Goal: Information Seeking & Learning: Learn about a topic

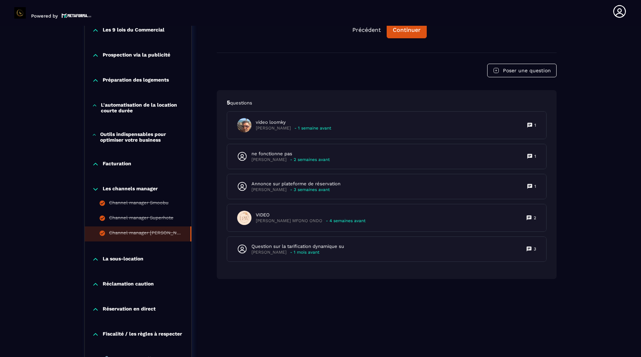
scroll to position [661, 0]
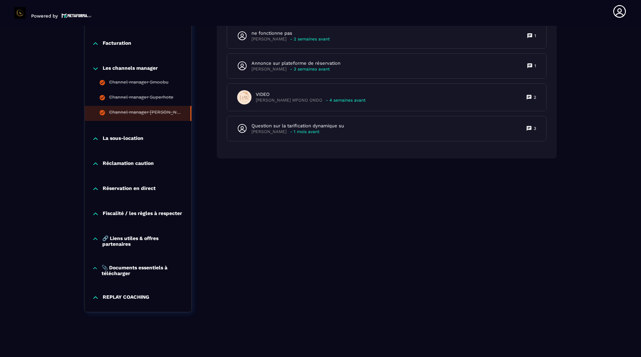
click at [126, 136] on p "La sous-location" at bounding box center [123, 138] width 41 height 7
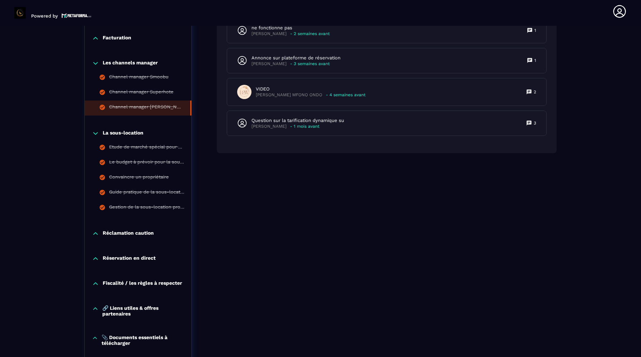
click at [110, 236] on p "Réclamation caution" at bounding box center [128, 233] width 51 height 7
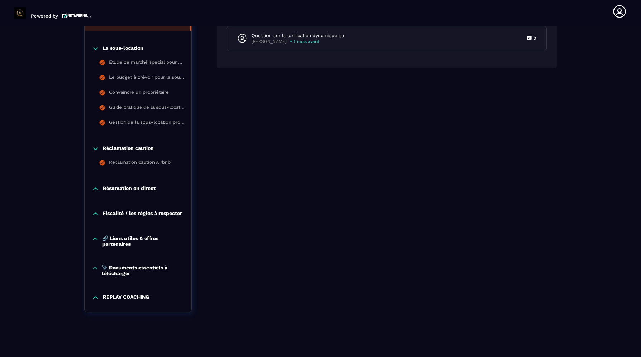
scroll to position [752, 0]
click at [117, 185] on p "Réservation en direct" at bounding box center [129, 188] width 53 height 7
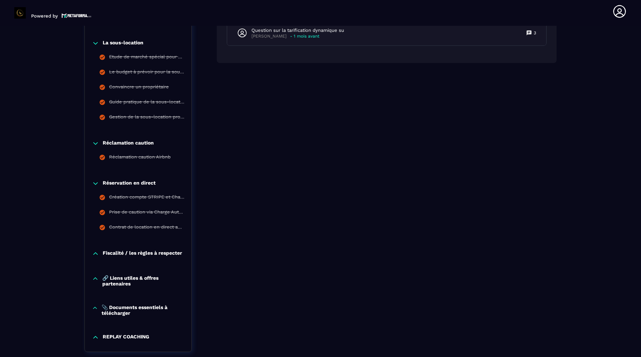
click at [113, 257] on p "Fiscalité / les règles à respecter" at bounding box center [142, 253] width 79 height 7
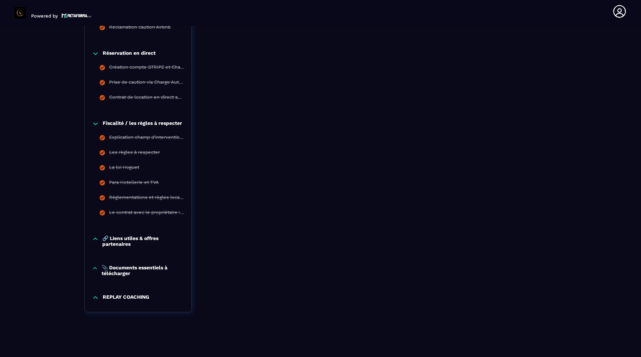
scroll to position [887, 0]
click at [120, 242] on p "🔗 Liens utiles & offres partenaires" at bounding box center [143, 241] width 82 height 11
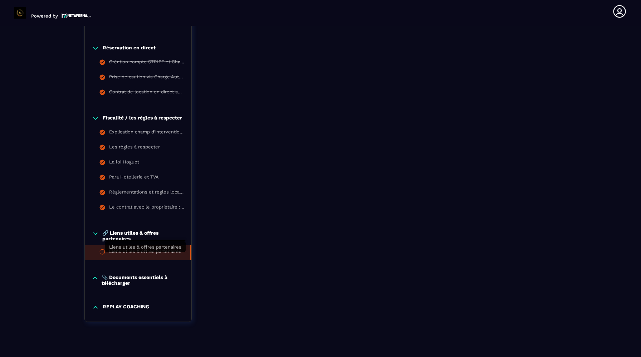
click at [119, 257] on div "Liens utiles & offres partenaires" at bounding box center [145, 253] width 72 height 8
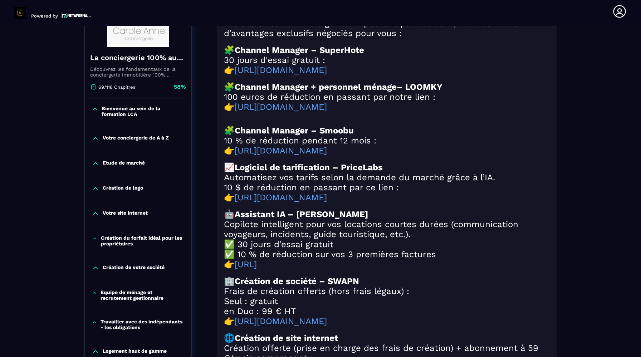
scroll to position [74, 0]
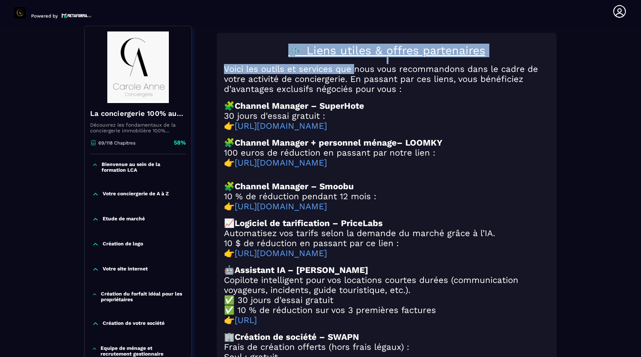
drag, startPoint x: 281, startPoint y: 52, endPoint x: 362, endPoint y: 71, distance: 83.3
click at [362, 71] on div "🔗 Liens utiles & offres partenaires Voici les outils et services que nous vous …" at bounding box center [387, 272] width 326 height 456
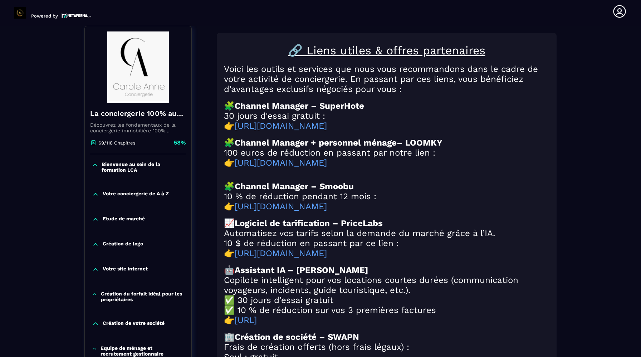
click at [443, 111] on h2 "🧩 Channel Manager – SuperHote" at bounding box center [387, 106] width 326 height 10
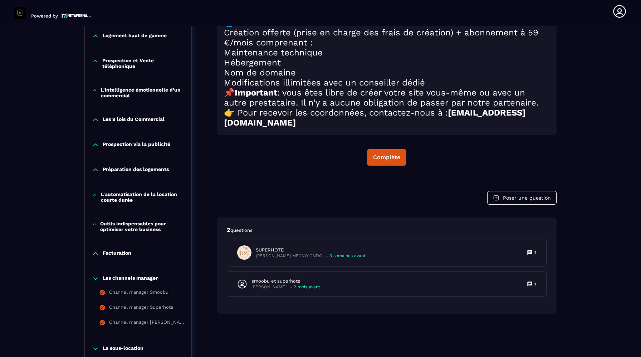
scroll to position [449, 0]
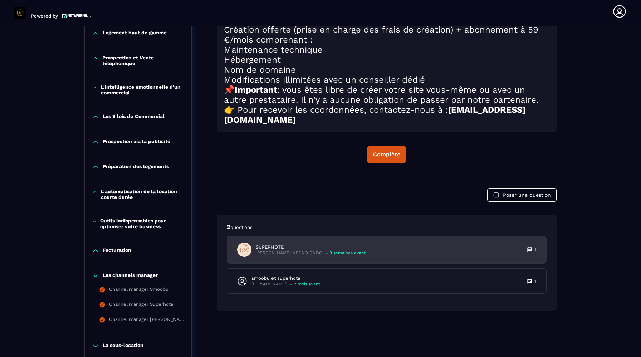
click at [322, 251] on p "SUPERHOTE" at bounding box center [311, 247] width 110 height 6
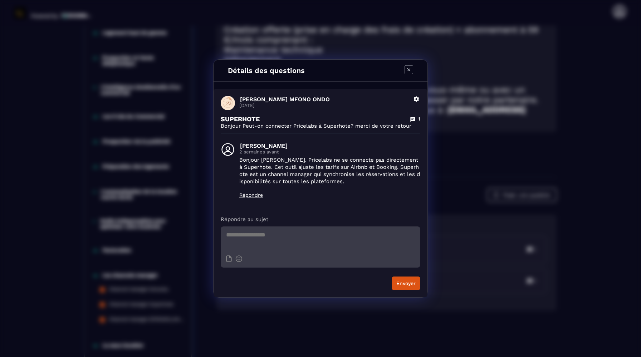
click at [410, 73] on icon "Modal window" at bounding box center [409, 69] width 9 height 9
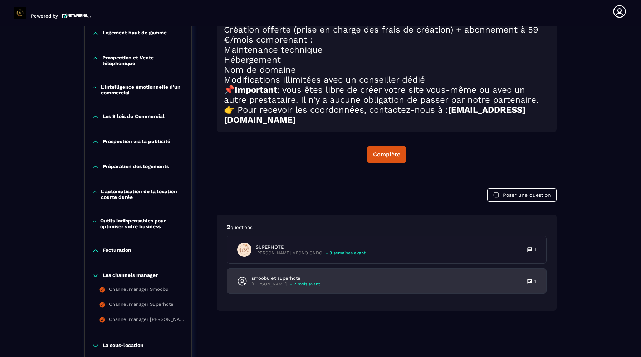
click at [262, 282] on p "smoobu et superhote" at bounding box center [286, 278] width 69 height 6
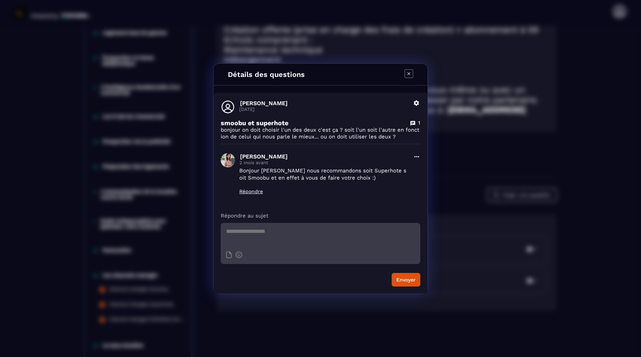
click at [412, 72] on icon "Modal window" at bounding box center [409, 73] width 9 height 9
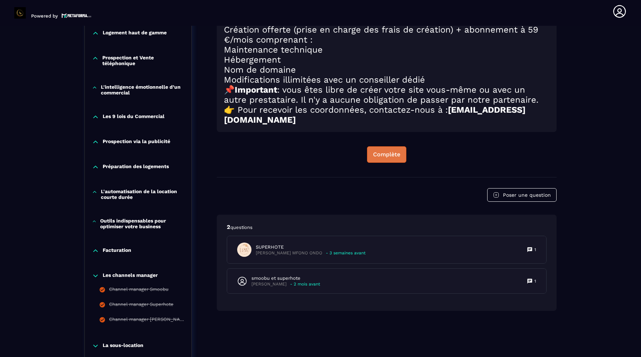
click at [385, 163] on button "Complète" at bounding box center [386, 154] width 39 height 16
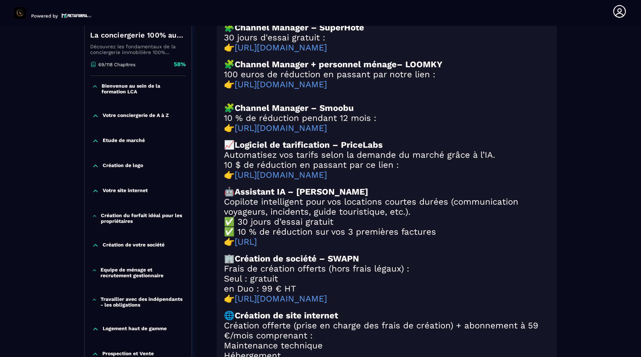
scroll to position [0, 0]
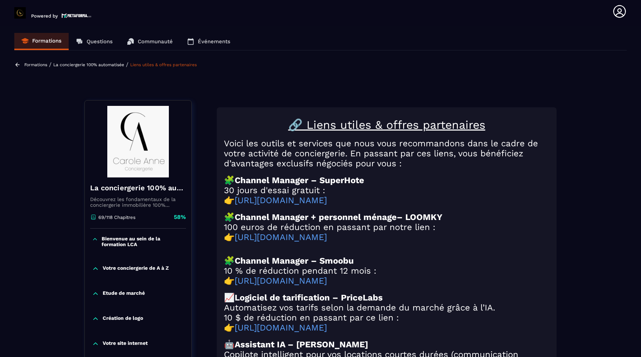
drag, startPoint x: 386, startPoint y: 293, endPoint x: 243, endPoint y: 121, distance: 223.4
click at [243, 121] on div "🔗 Liens utiles & offres partenaires Voici les outils et services que nous vous …" at bounding box center [387, 346] width 326 height 456
copy div "🔗 Lorem ipsumd & sitame consectetur Adipi eli seddoe te incididu utl etdo magn …"
